Goal: Find specific page/section

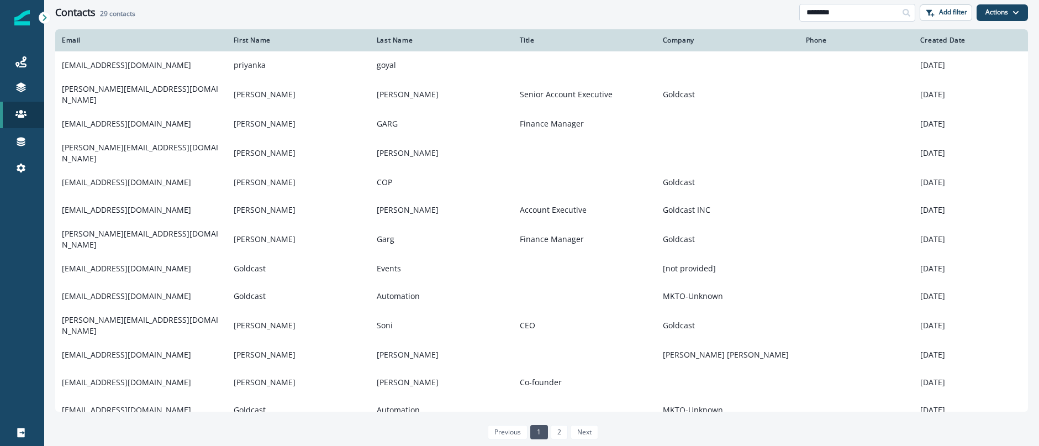
click at [861, 17] on input "********" at bounding box center [857, 13] width 116 height 18
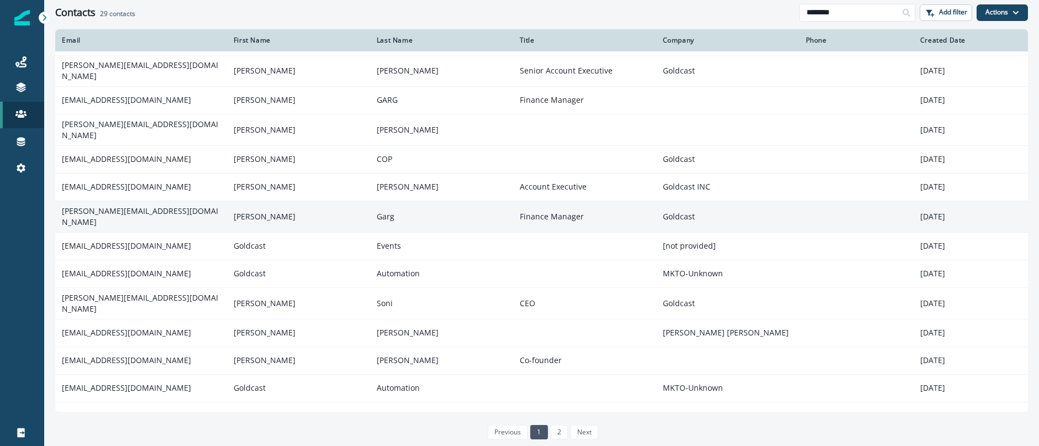
scroll to position [55, 0]
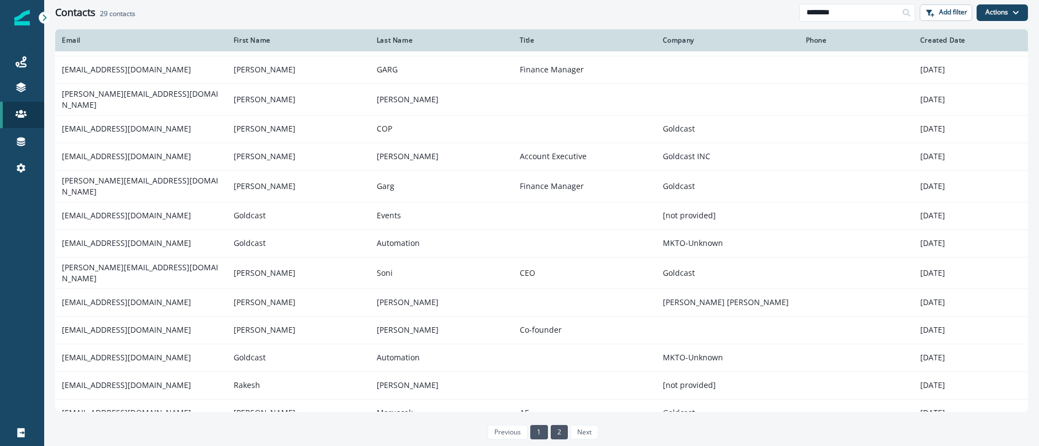
click at [551, 427] on link "2" at bounding box center [559, 432] width 17 height 14
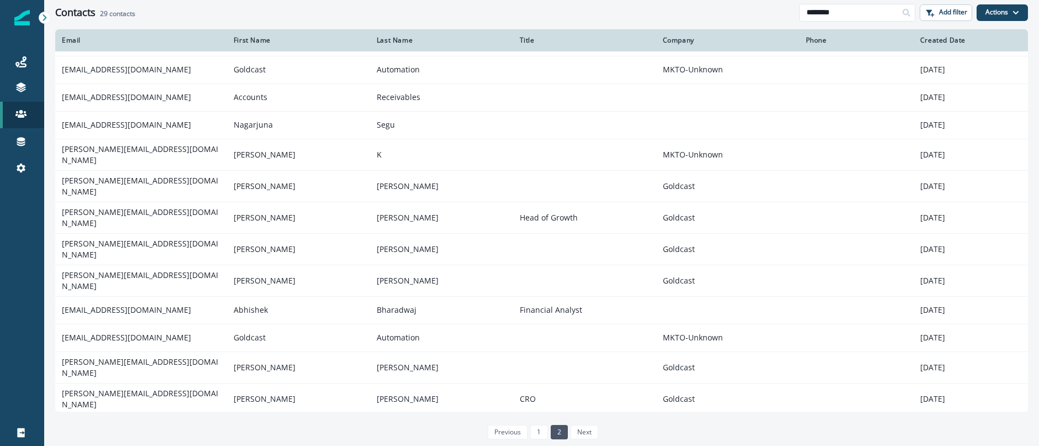
scroll to position [27, 0]
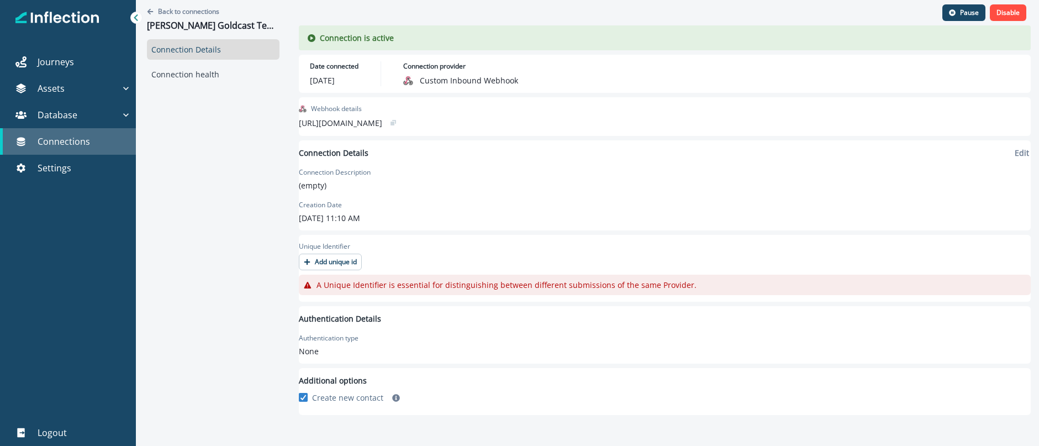
click at [88, 140] on p "Connections" at bounding box center [64, 141] width 52 height 13
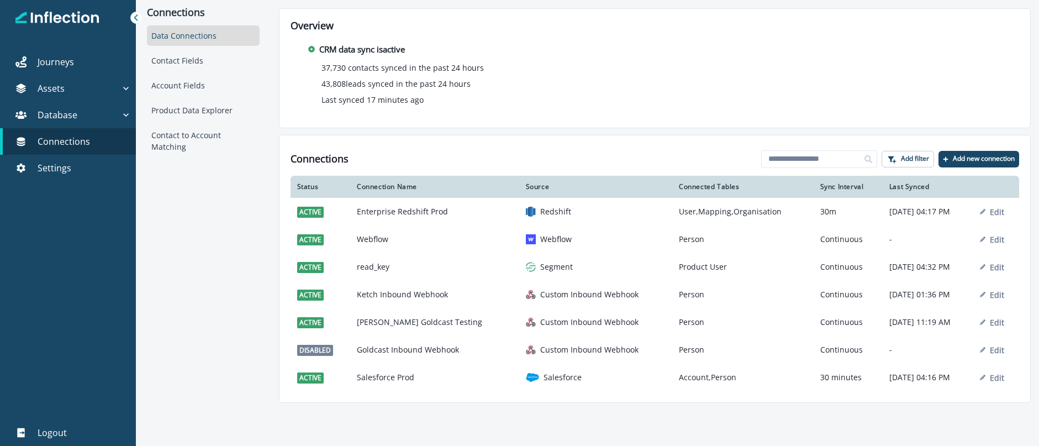
click at [540, 326] on p "Custom Inbound Webhook" at bounding box center [589, 321] width 98 height 11
